Goal: Transaction & Acquisition: Purchase product/service

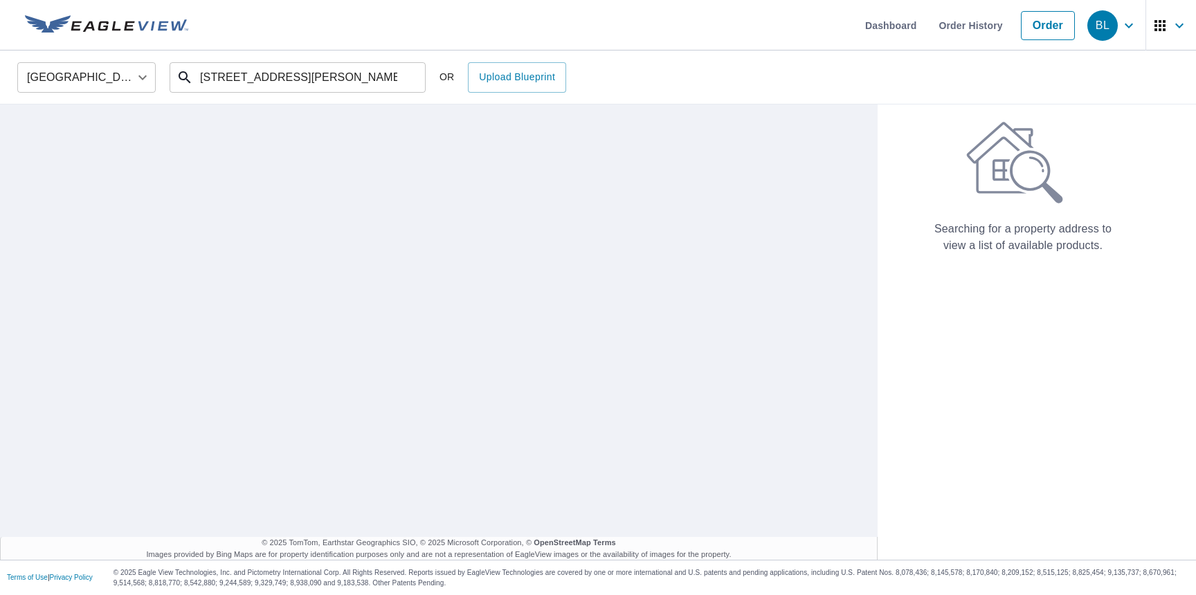
type input "[STREET_ADDRESS][PERSON_NAME]"
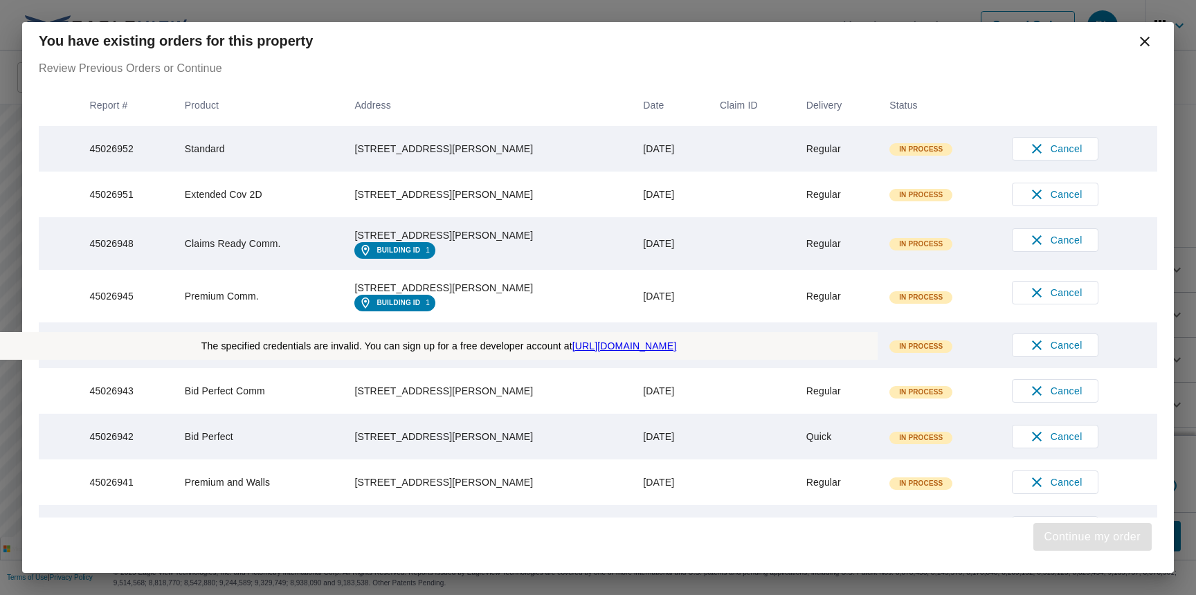
click at [1088, 537] on span "Continue my order" at bounding box center [1092, 536] width 96 height 19
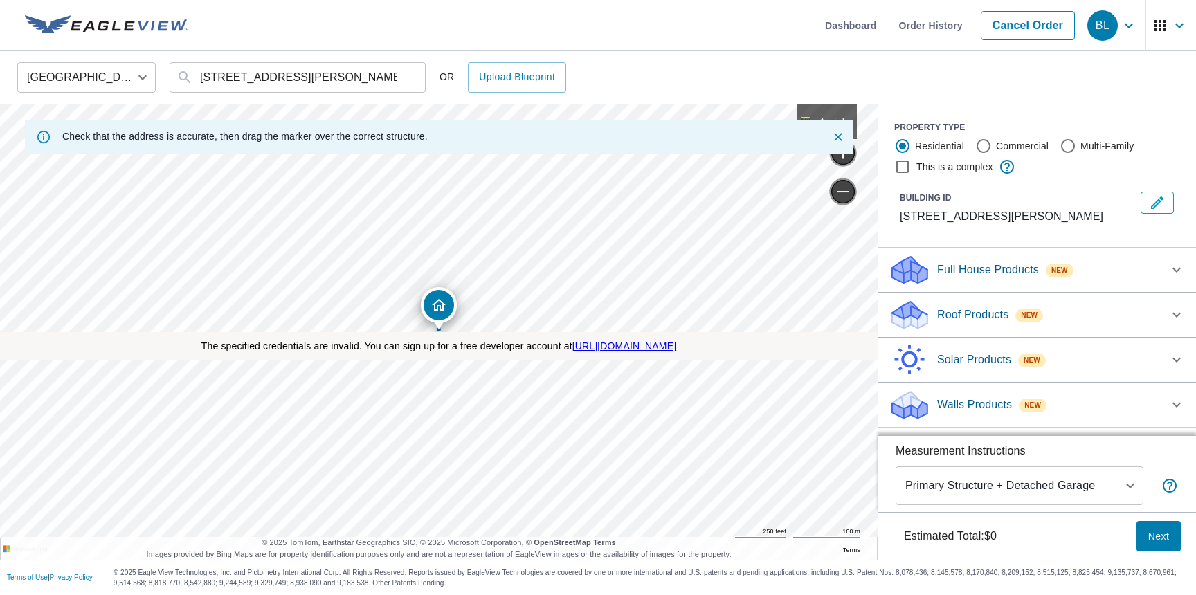
click at [990, 270] on p "Full House Products" at bounding box center [988, 270] width 102 height 17
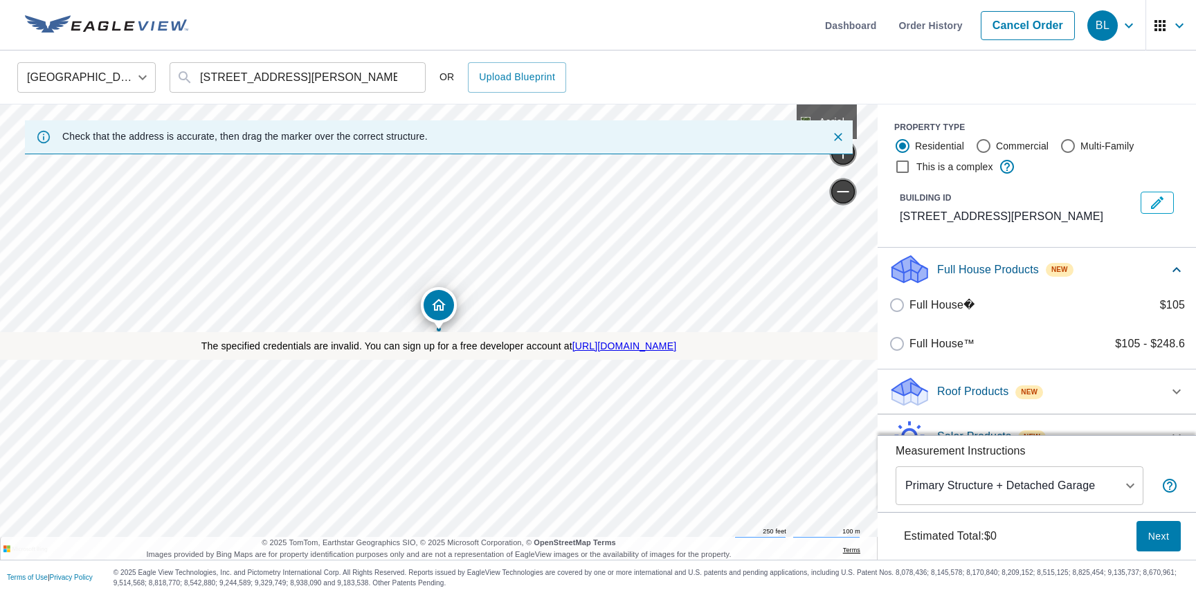
click at [1047, 305] on label "Full House� $105" at bounding box center [1046, 305] width 275 height 17
click at [909, 305] on input "Full House� $105" at bounding box center [898, 305] width 21 height 17
checkbox input "true"
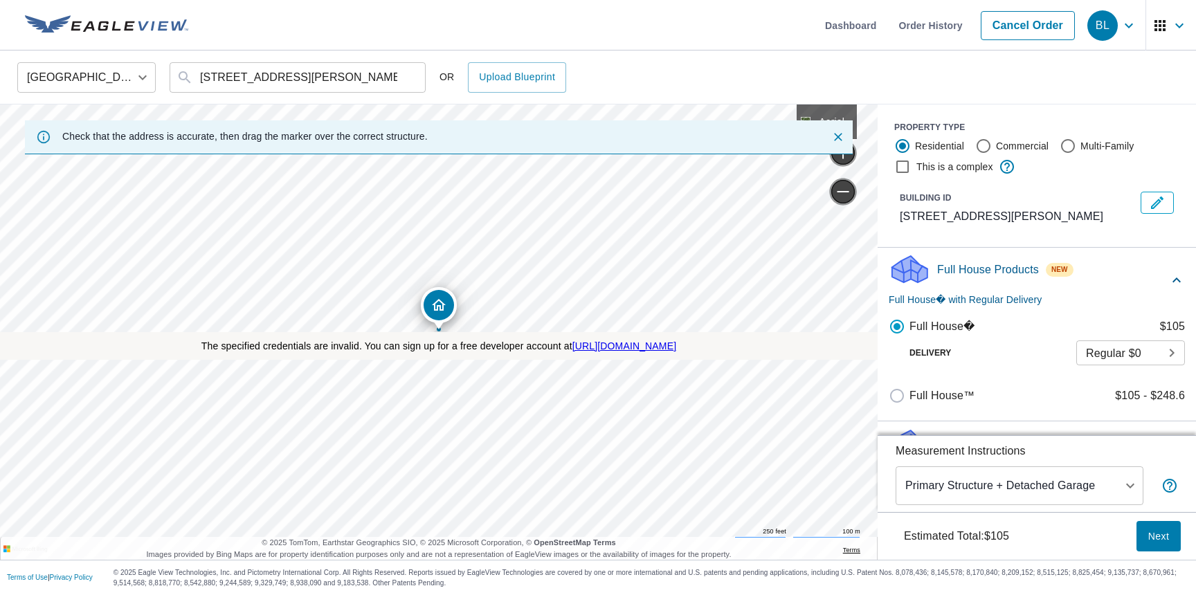
click at [1158, 536] on span "Next" at bounding box center [1158, 536] width 22 height 17
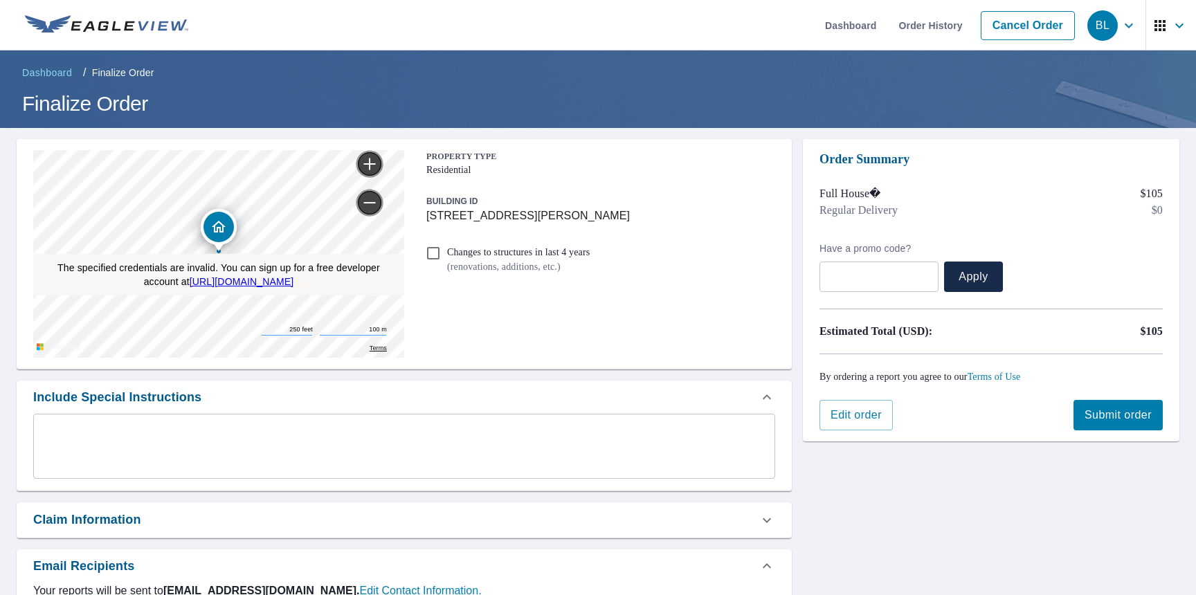
click at [1114, 415] on span "Submit order" at bounding box center [1117, 415] width 67 height 15
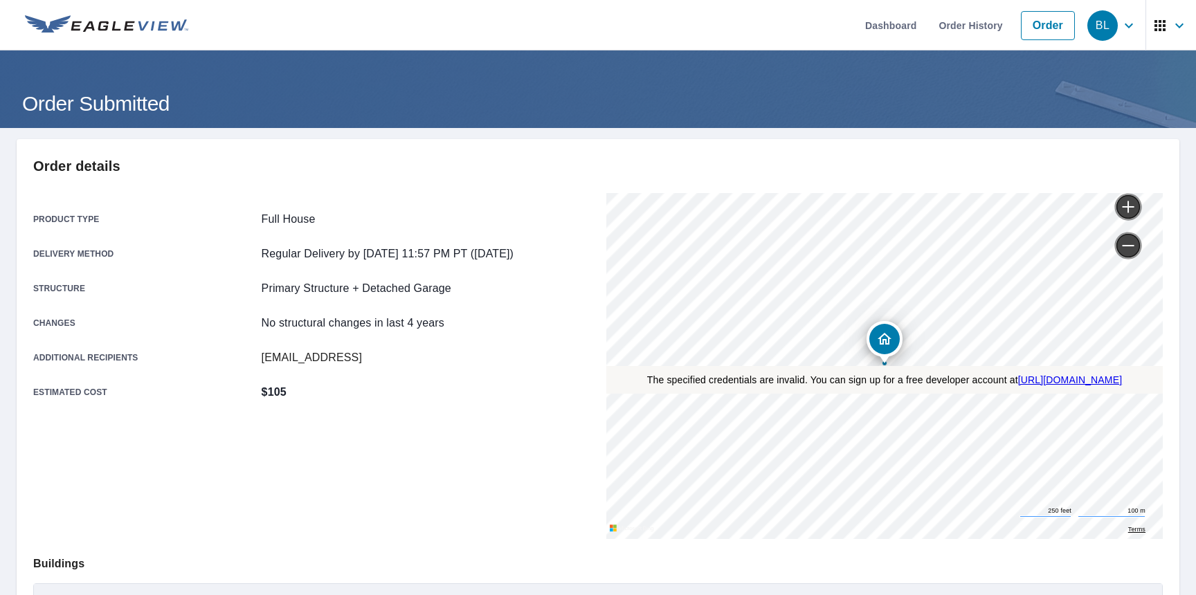
click at [1102, 25] on div "BL" at bounding box center [1102, 25] width 30 height 30
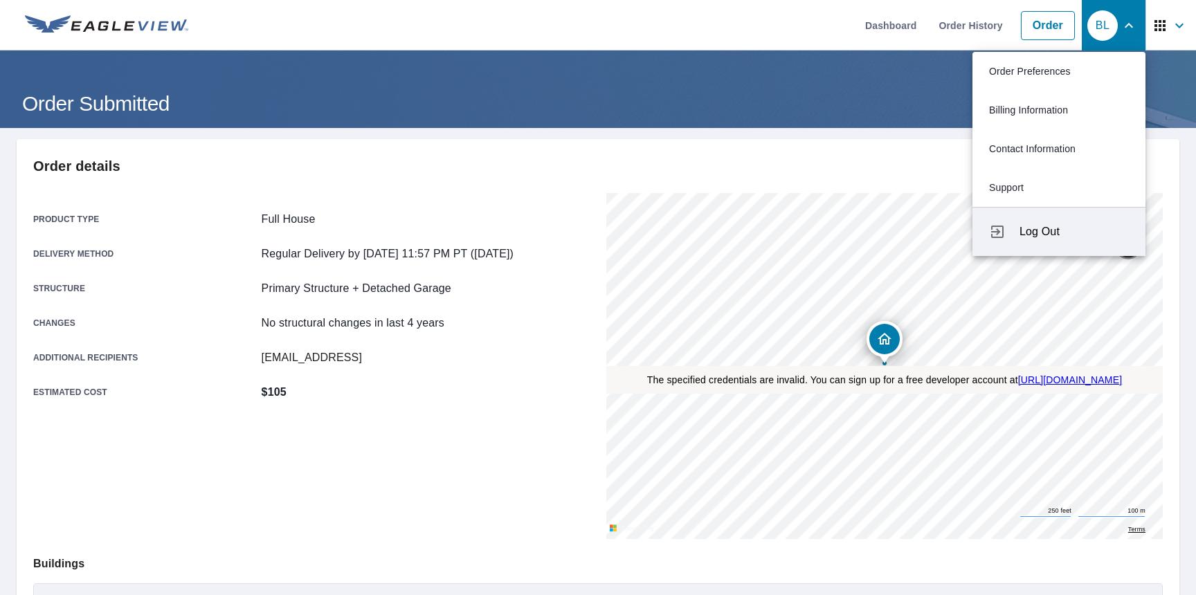
click at [1074, 232] on span "Log Out" at bounding box center [1073, 232] width 109 height 17
